Goal: Information Seeking & Learning: Check status

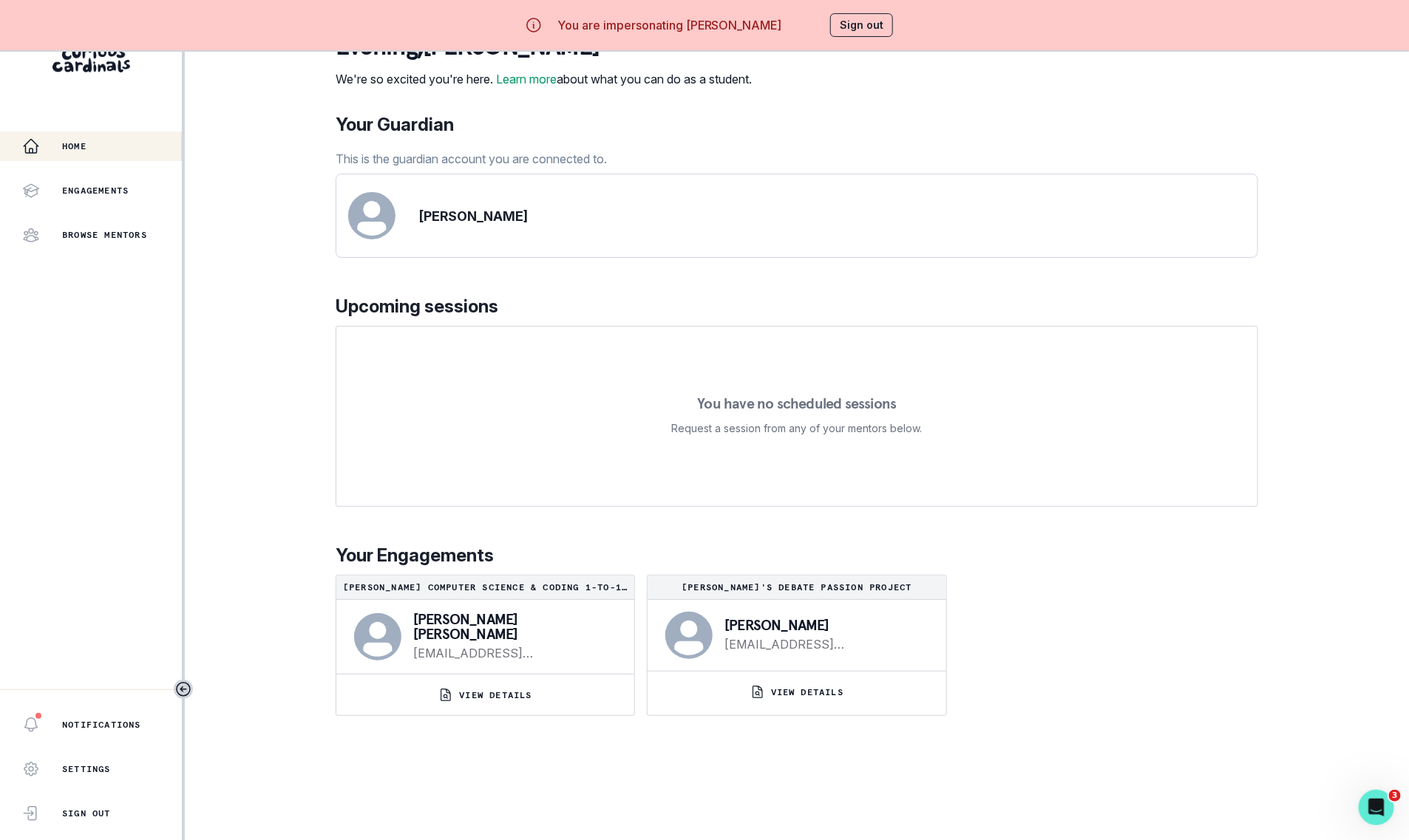
scroll to position [51, 0]
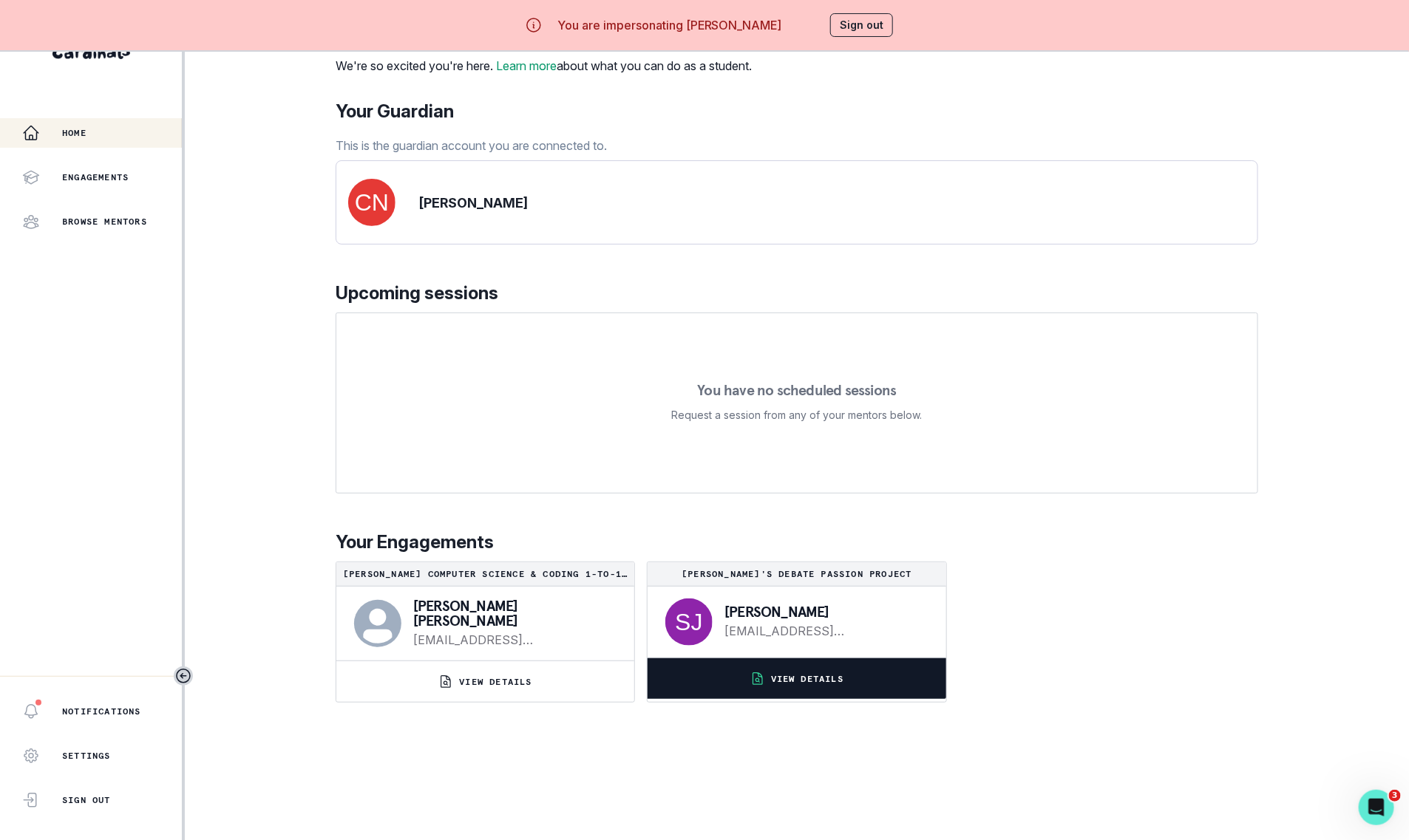
click at [786, 699] on button "VIEW DETAILS" at bounding box center [797, 679] width 298 height 41
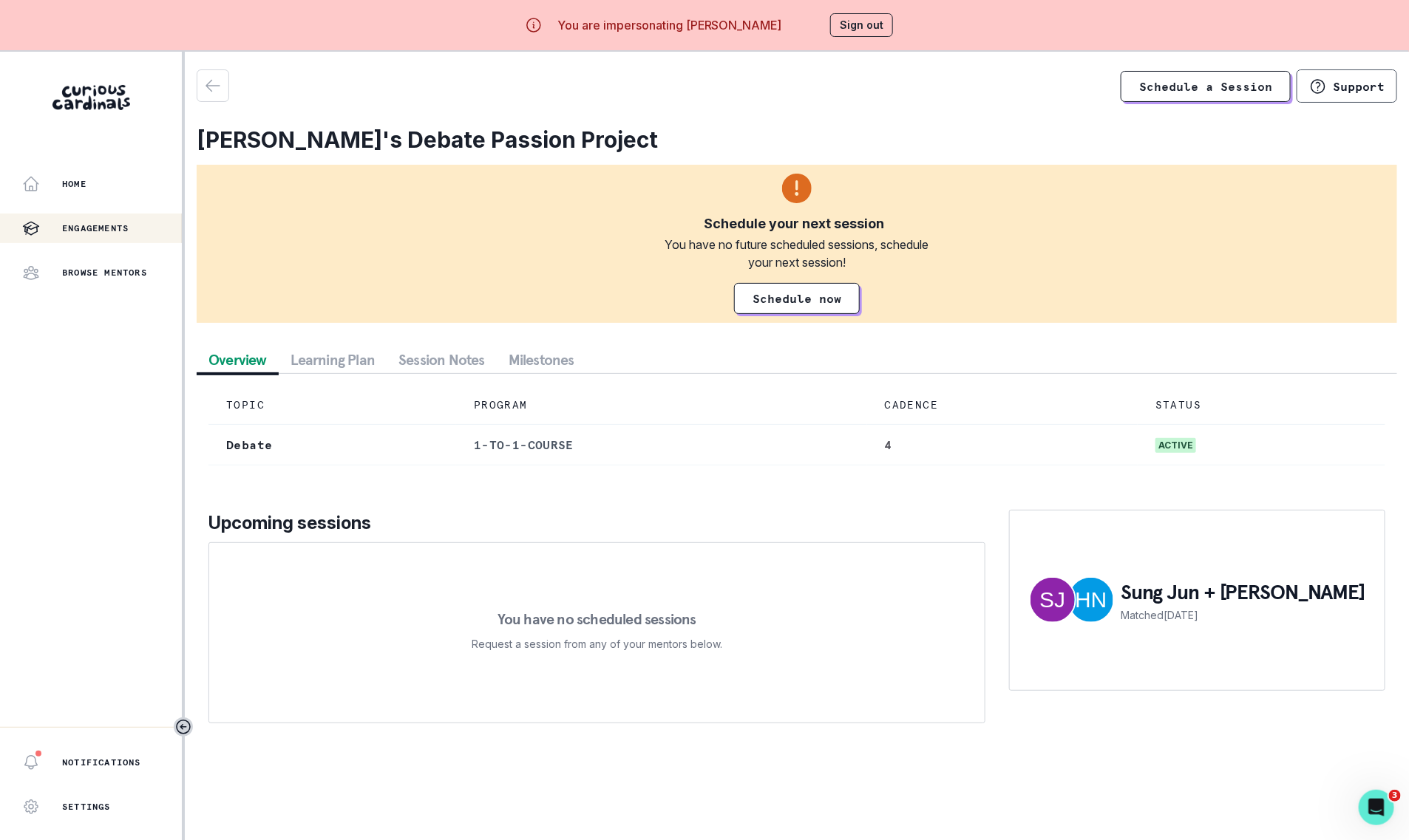
click at [440, 355] on button "Session Notes" at bounding box center [441, 360] width 110 height 27
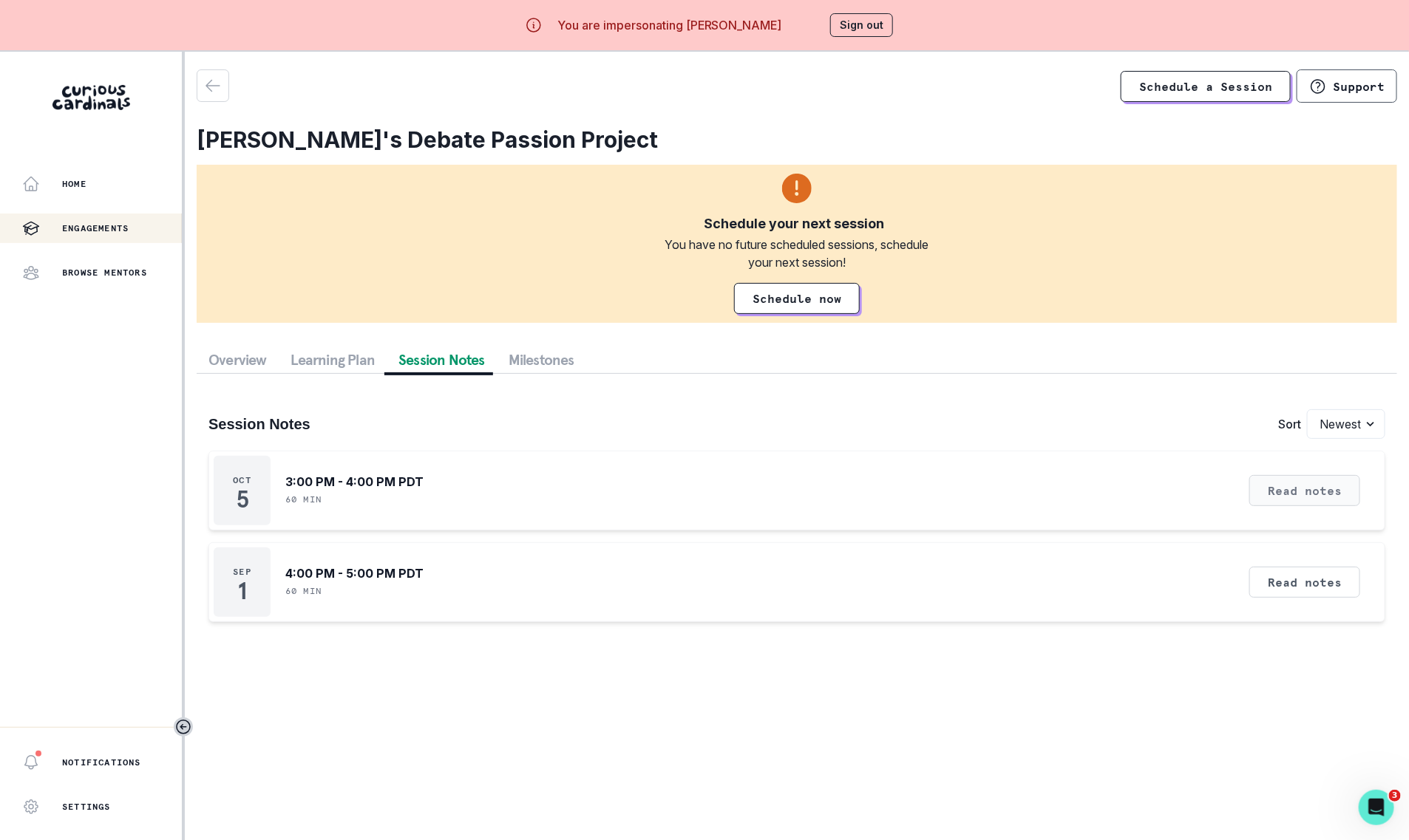
click at [1308, 483] on button "Read notes" at bounding box center [1305, 491] width 111 height 31
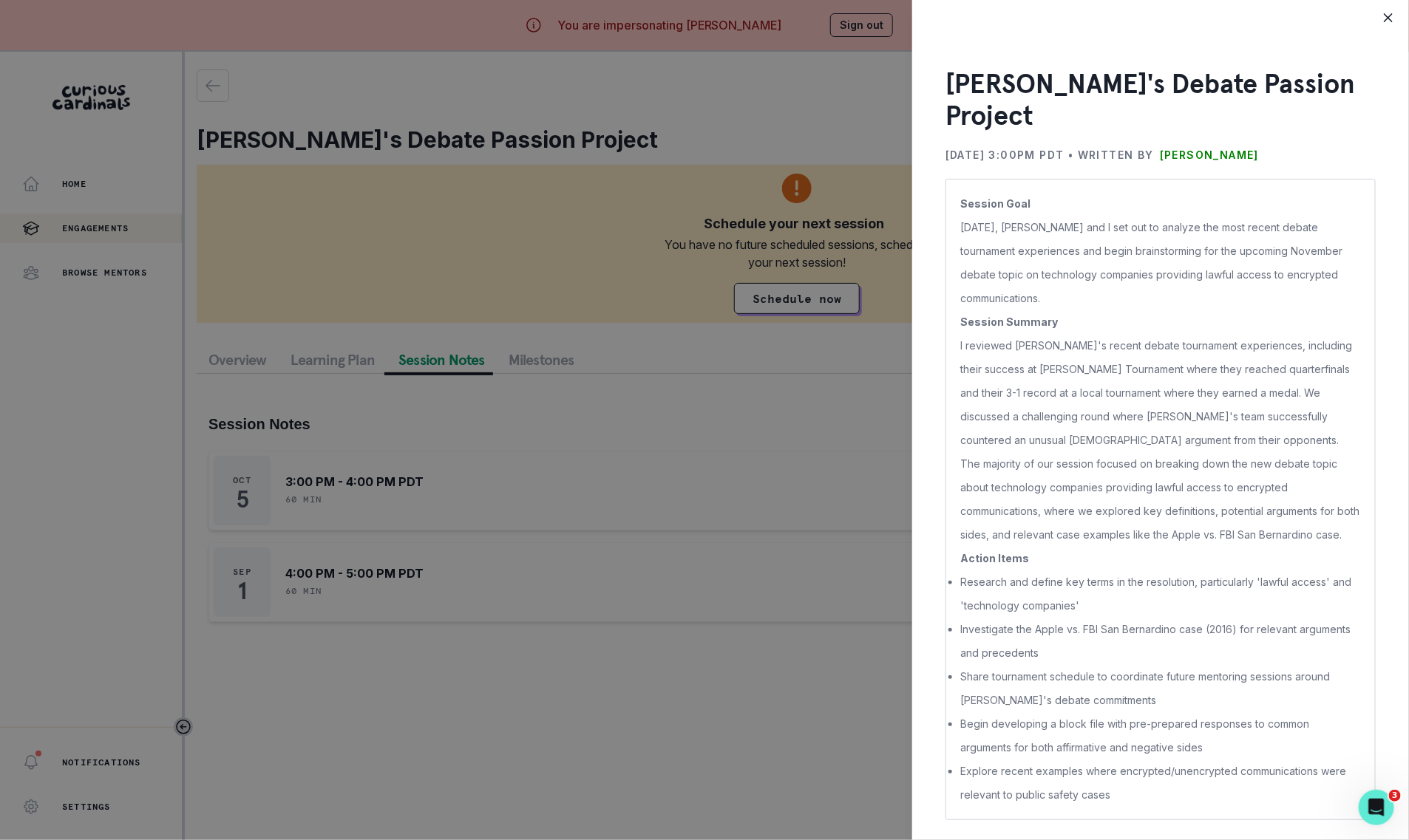
click at [759, 421] on div "[PERSON_NAME]'s Debate Passion Project [DATE] 3:00PM PDT • Written by [PERSON_N…" at bounding box center [704, 420] width 1409 height 840
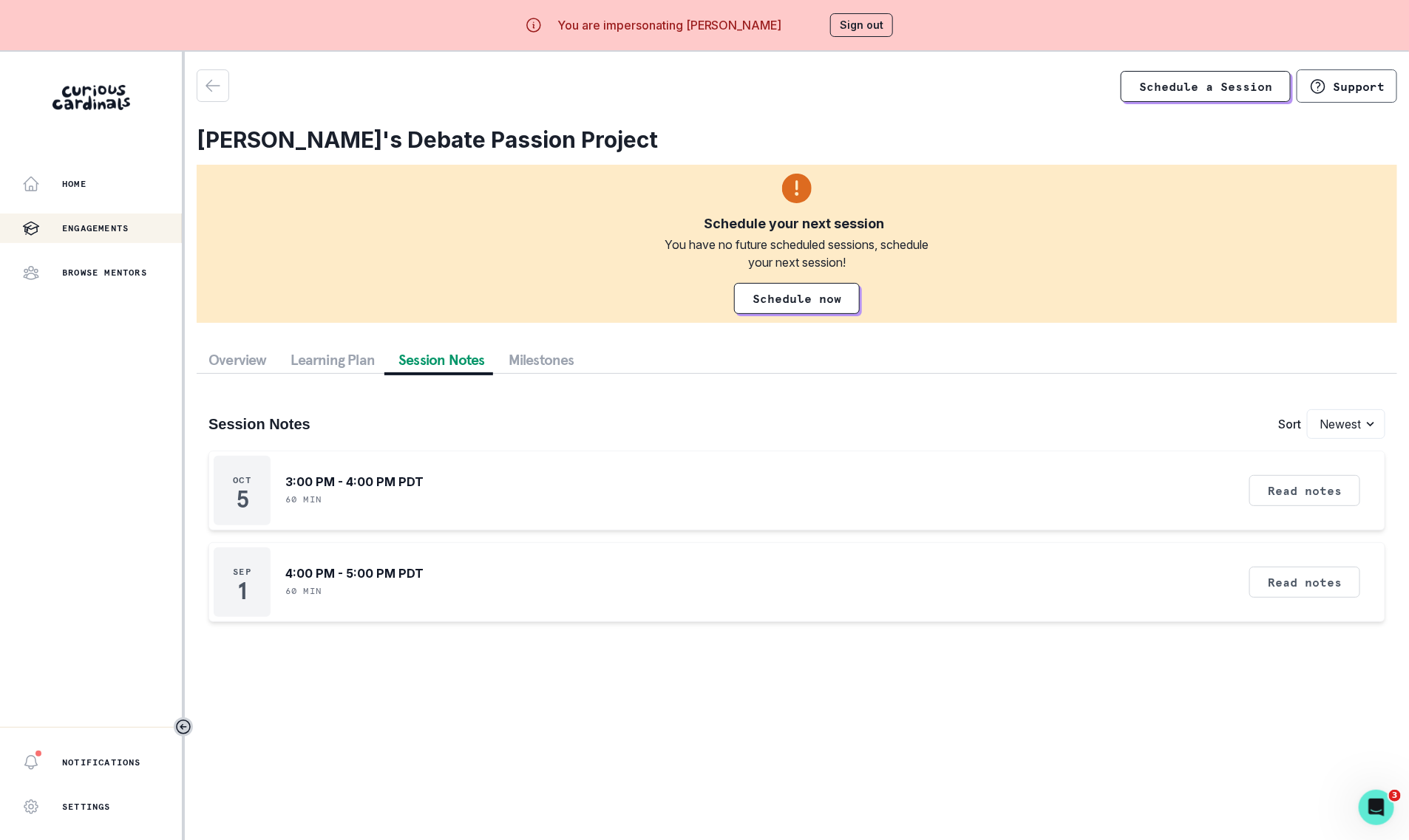
click at [94, 233] on p "Engagements" at bounding box center [95, 228] width 66 height 11
click at [115, 185] on div "Home" at bounding box center [102, 183] width 160 height 18
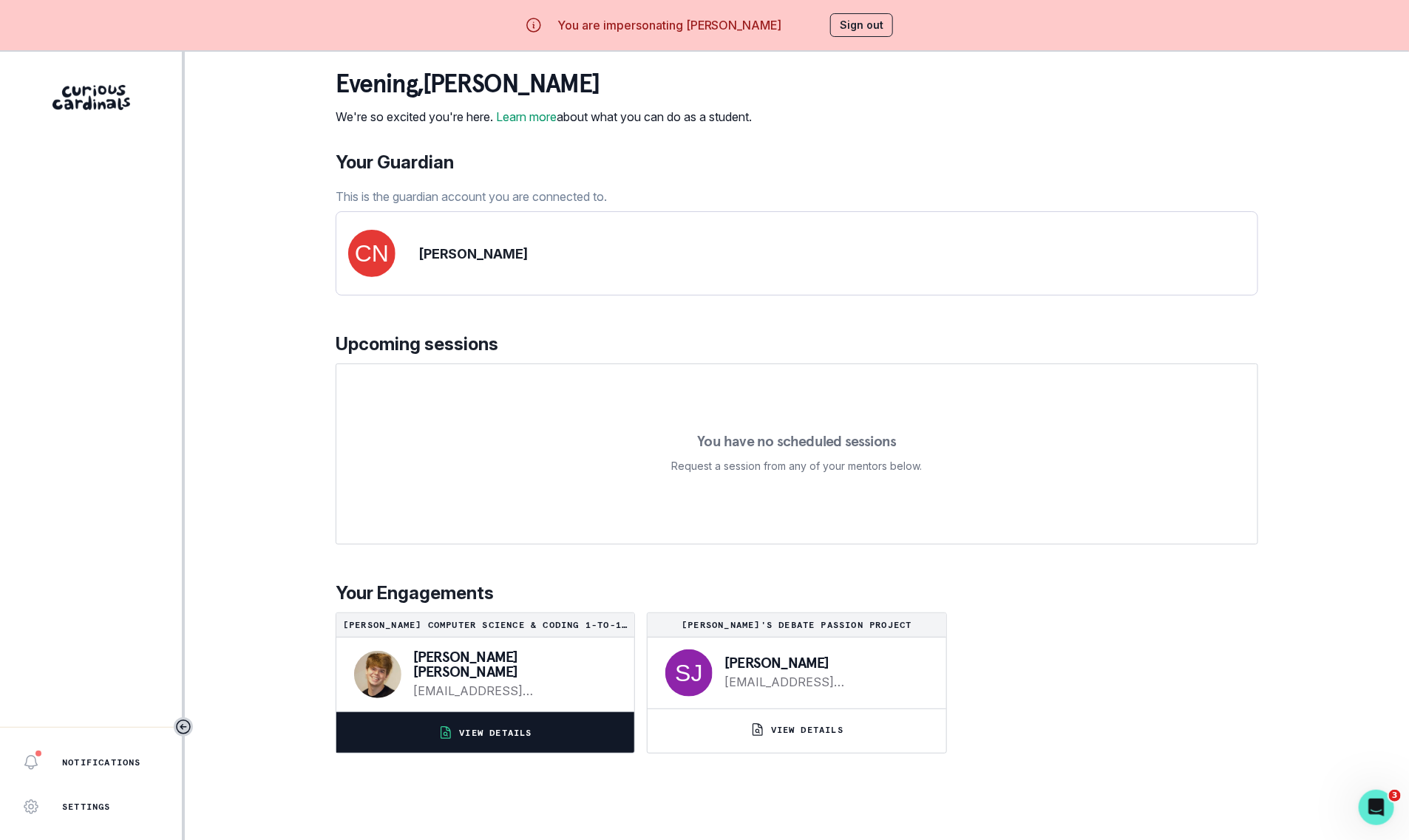
click at [573, 753] on button "VIEW DETAILS" at bounding box center [485, 732] width 298 height 41
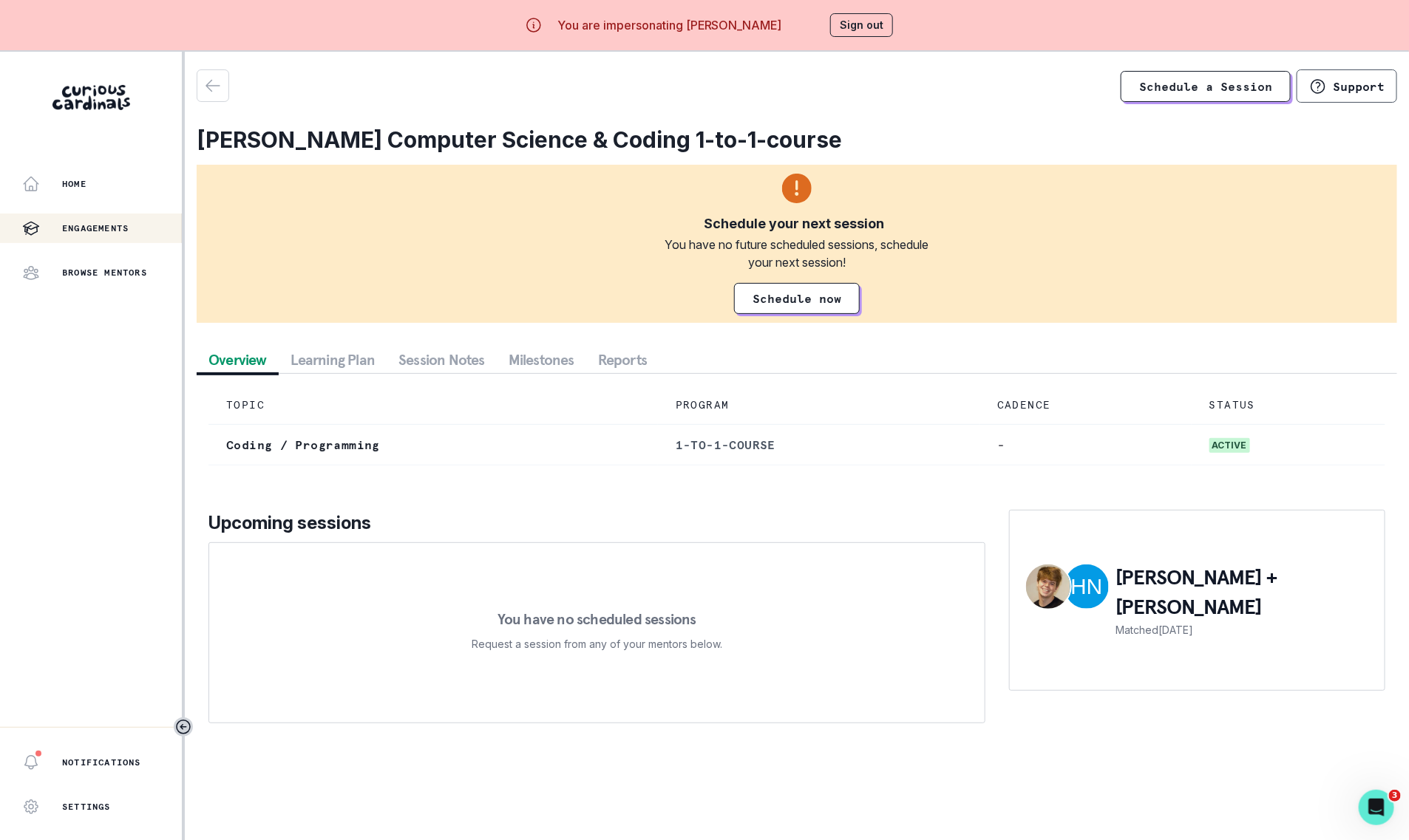
click at [439, 359] on button "Session Notes" at bounding box center [441, 360] width 110 height 27
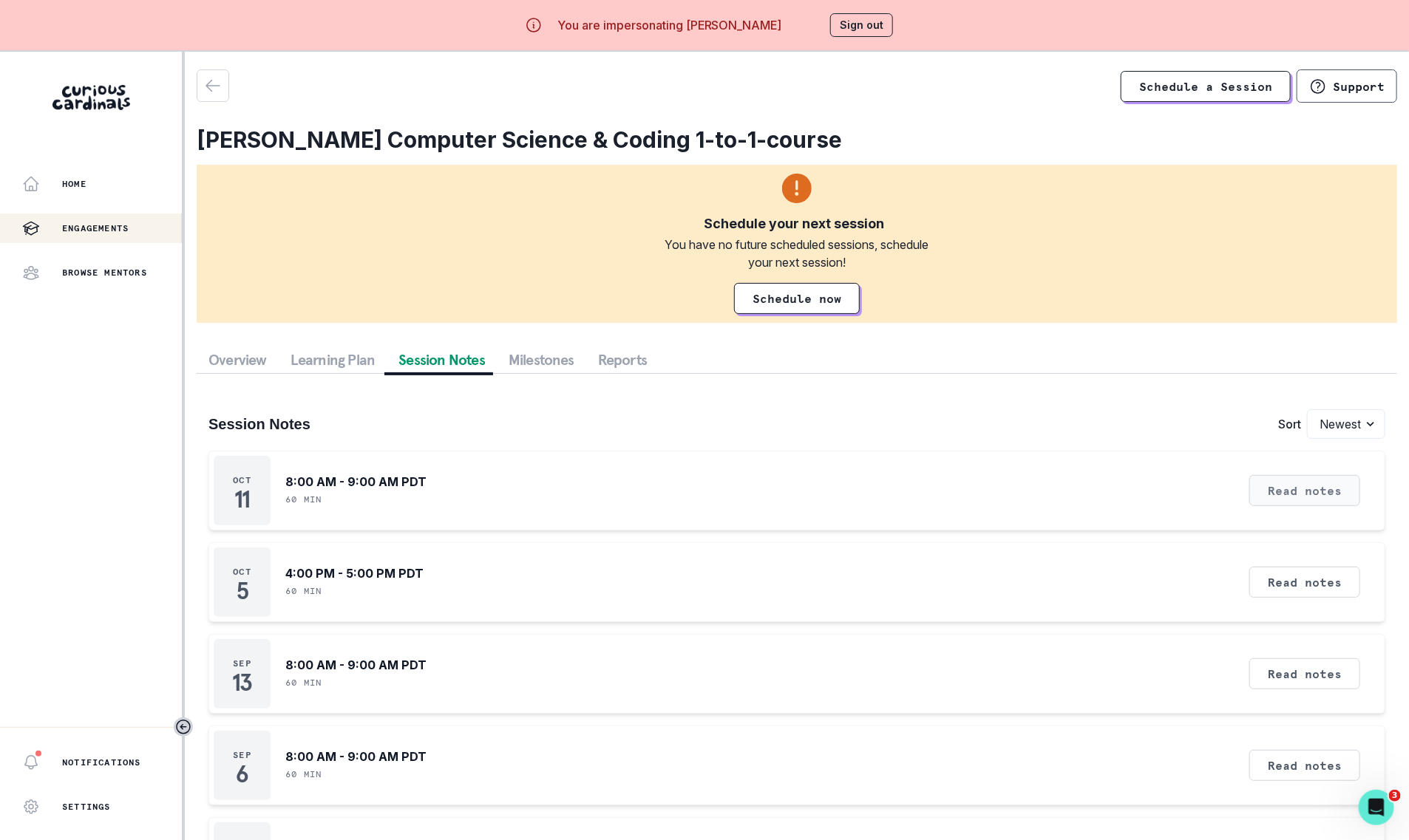
click at [1313, 501] on button "Read notes" at bounding box center [1305, 491] width 111 height 31
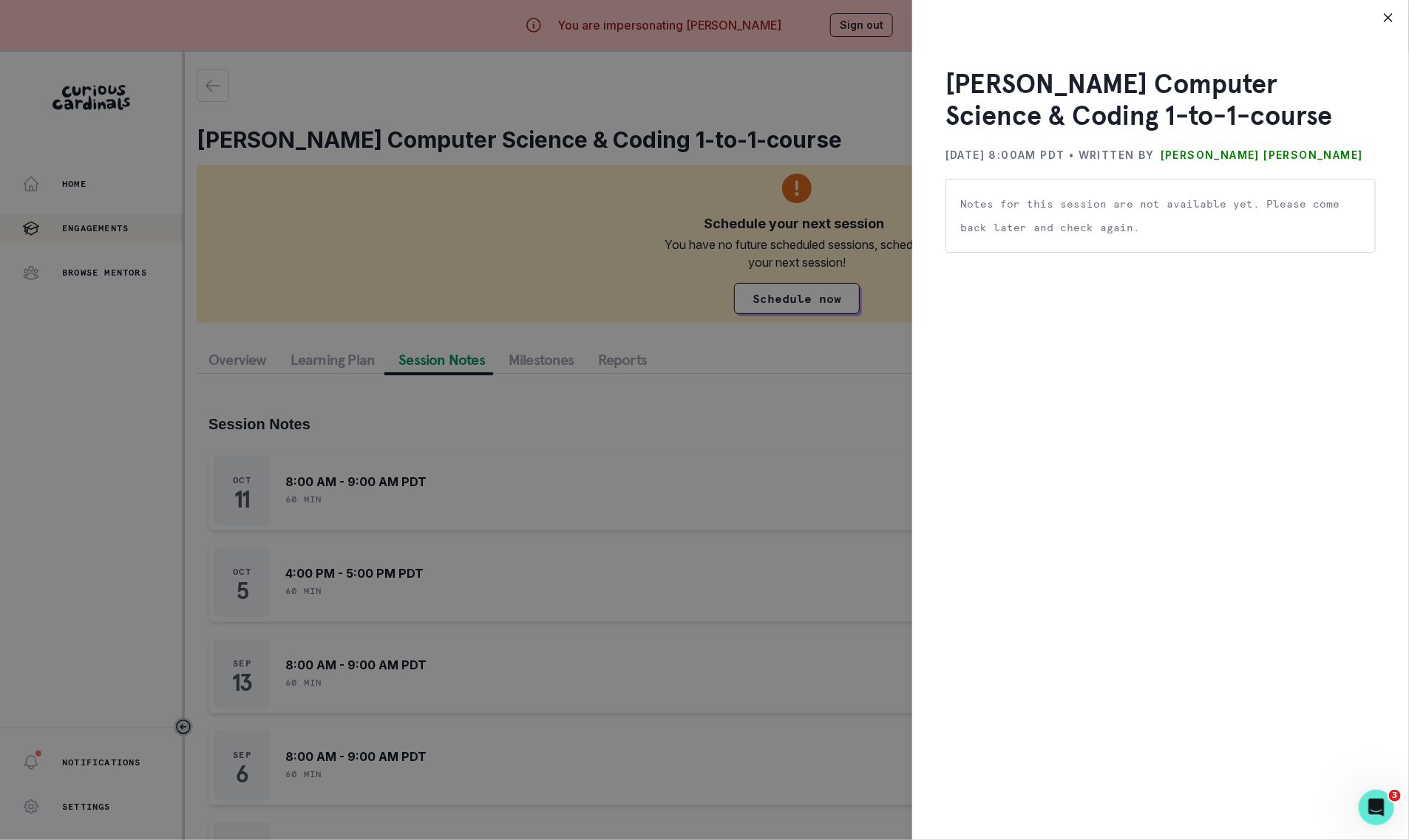
click at [855, 505] on div "[PERSON_NAME] Computer Science & Coding 1-to-1-course [DATE] 8:00AM PDT • Writt…" at bounding box center [704, 420] width 1409 height 840
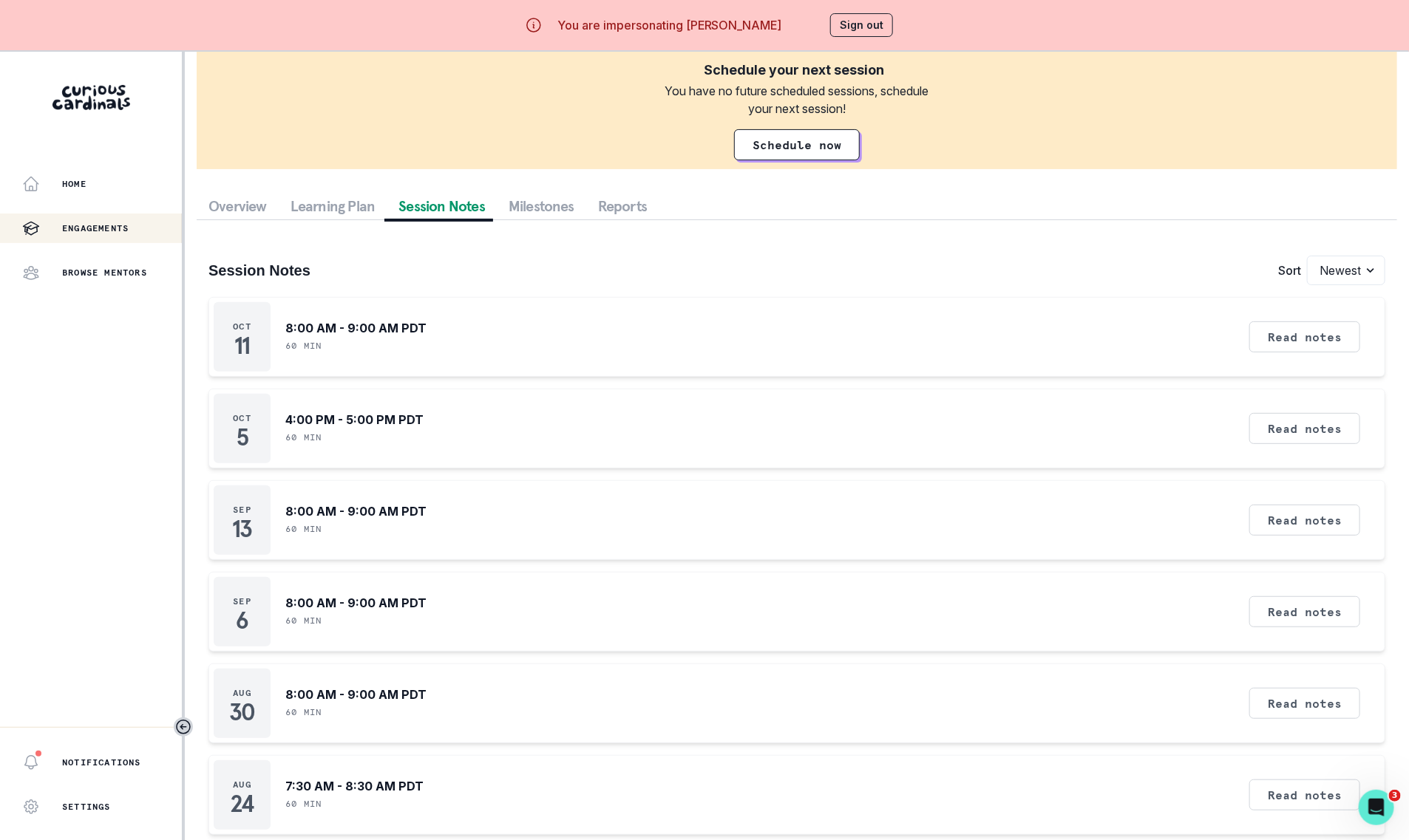
scroll to position [410, 0]
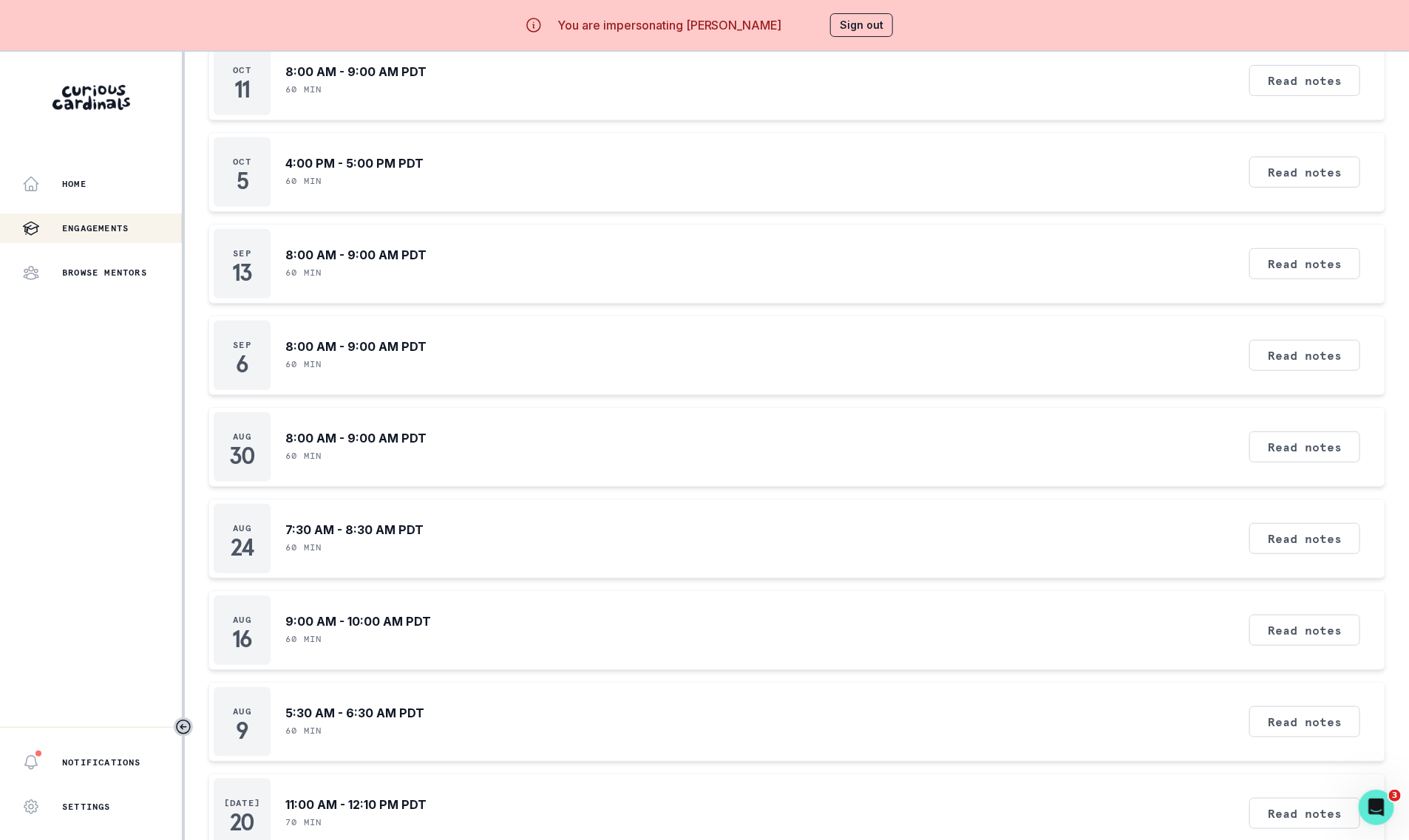
click at [848, 28] on button "Sign out" at bounding box center [861, 25] width 63 height 24
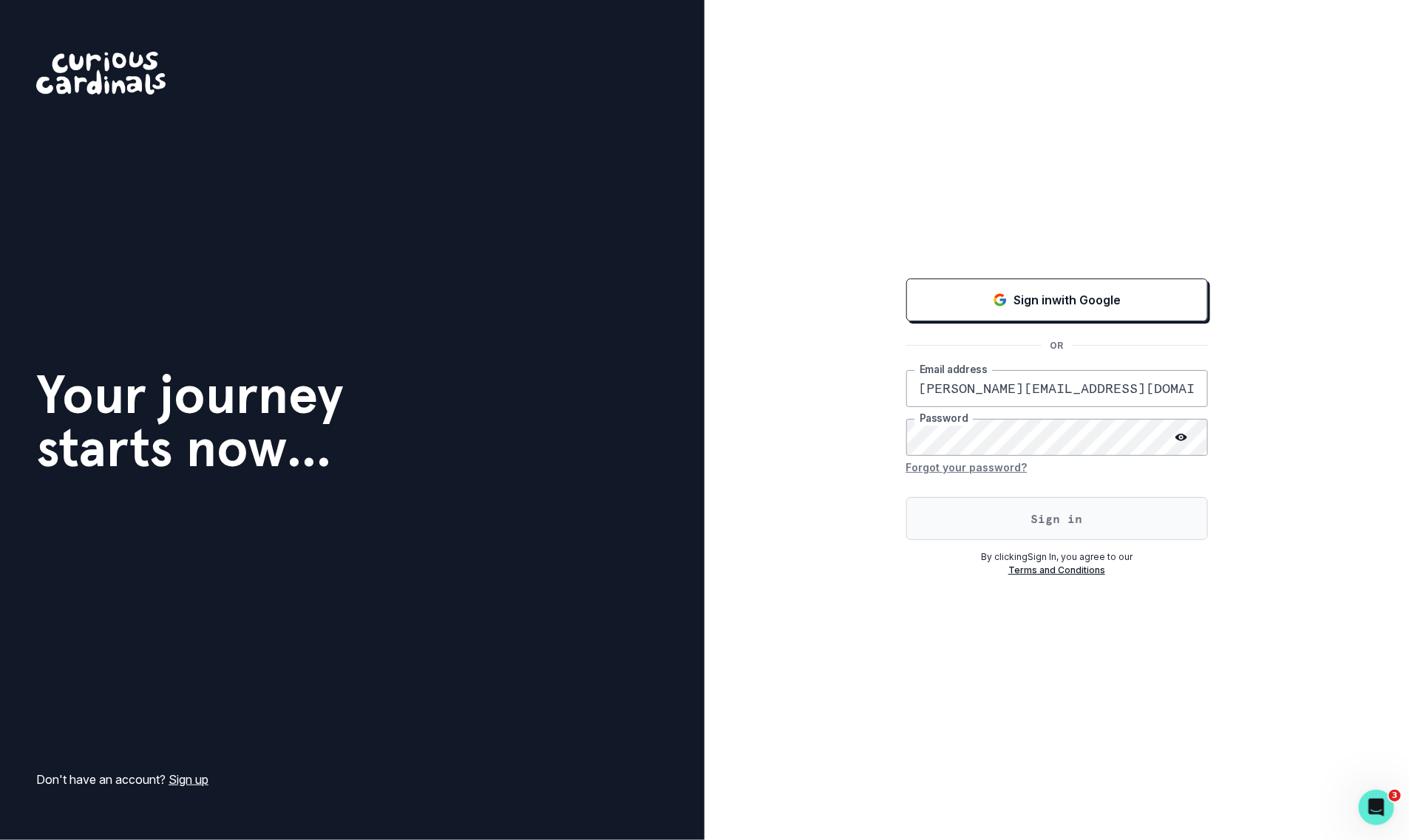
click at [943, 532] on button "Sign in" at bounding box center [1057, 518] width 302 height 43
